Goal: Information Seeking & Learning: Learn about a topic

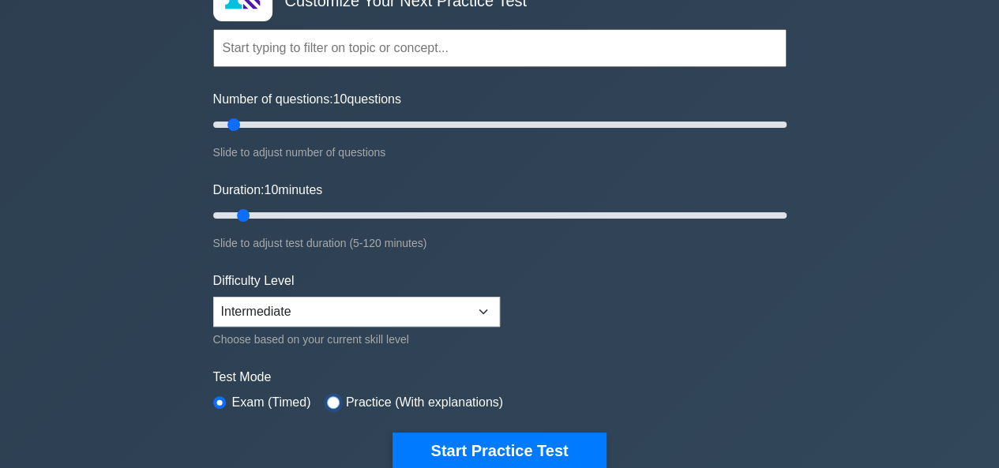
click at [330, 402] on input "radio" at bounding box center [333, 402] width 13 height 13
radio input "true"
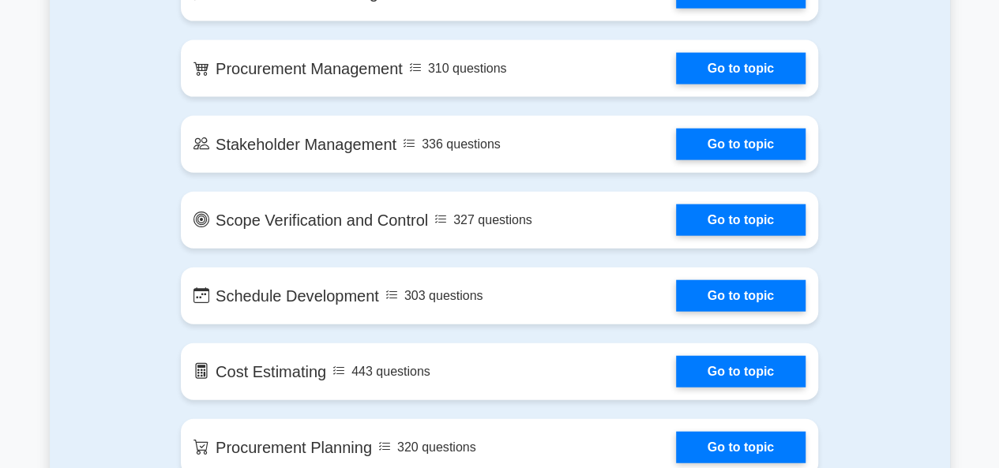
scroll to position [1070, 0]
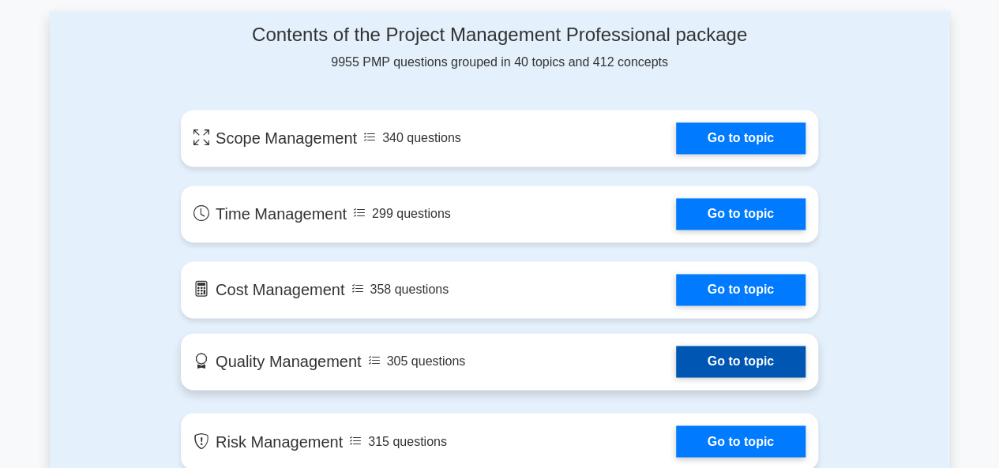
click at [757, 354] on link "Go to topic" at bounding box center [740, 362] width 129 height 32
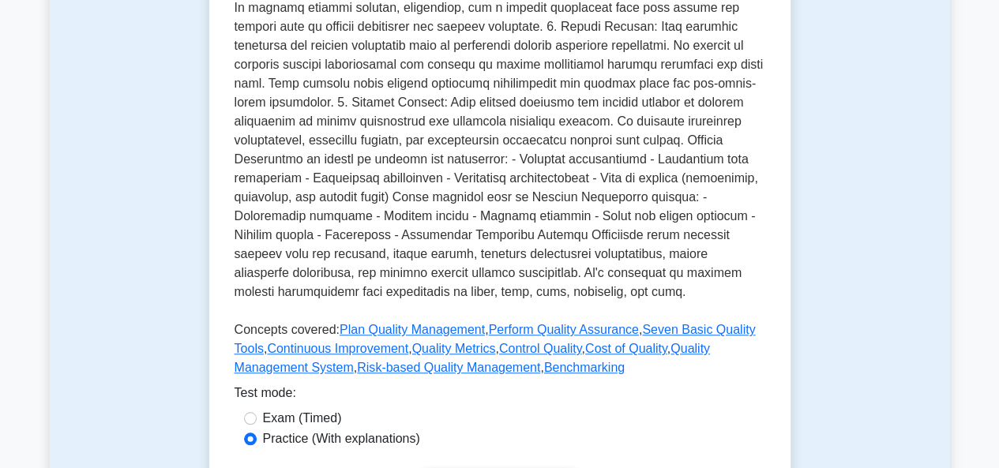
scroll to position [748, 0]
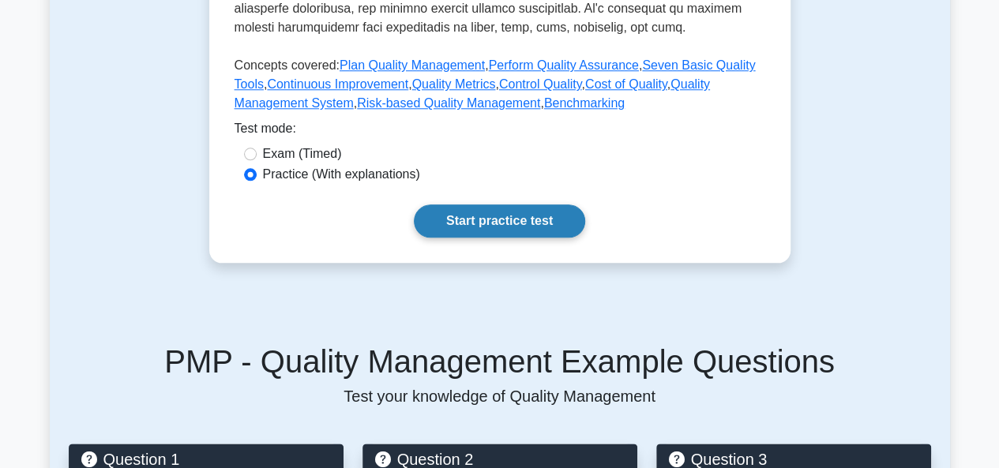
click at [508, 214] on link "Start practice test" at bounding box center [499, 220] width 171 height 33
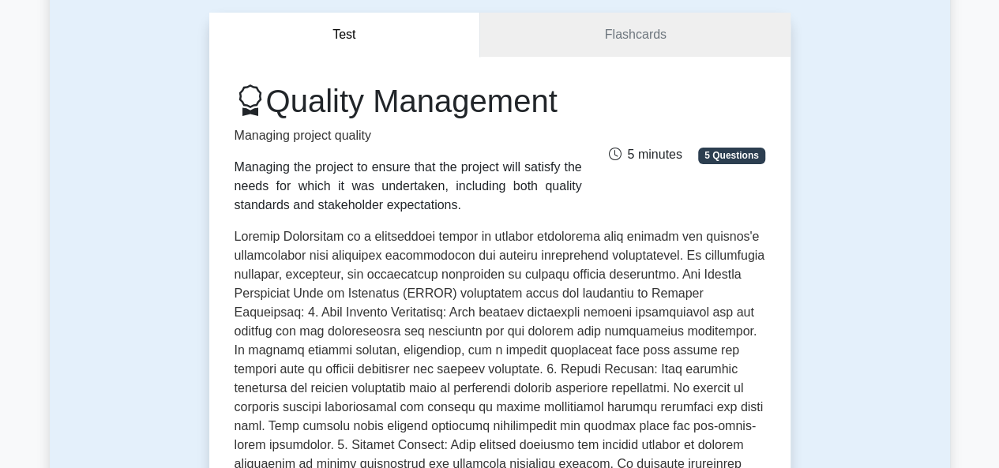
scroll to position [0, 0]
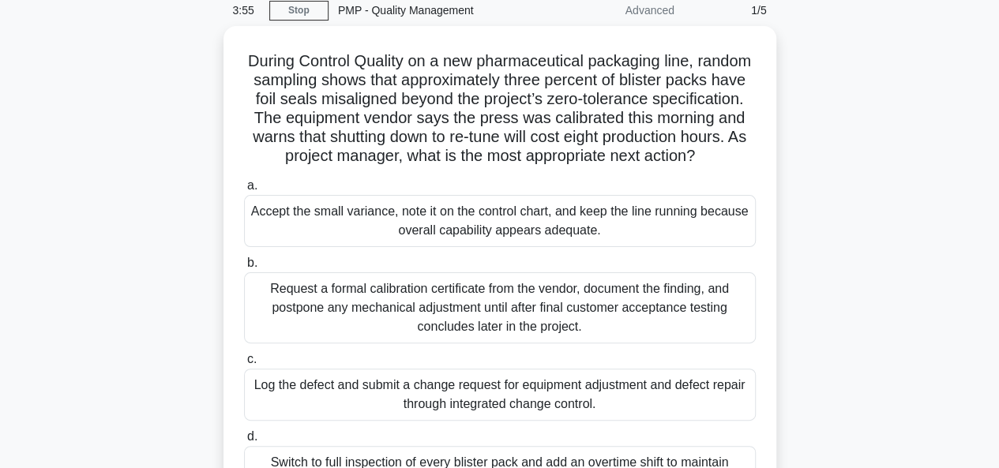
scroll to position [39, 0]
